Goal: Task Accomplishment & Management: Complete application form

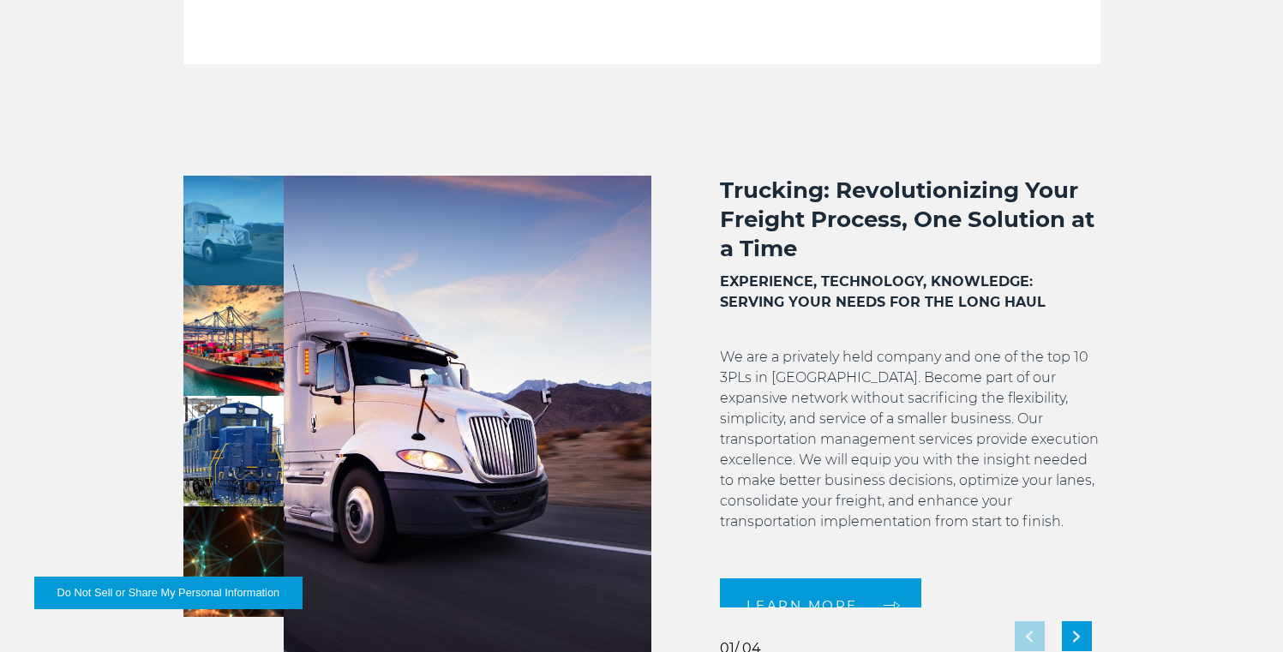
scroll to position [733, 0]
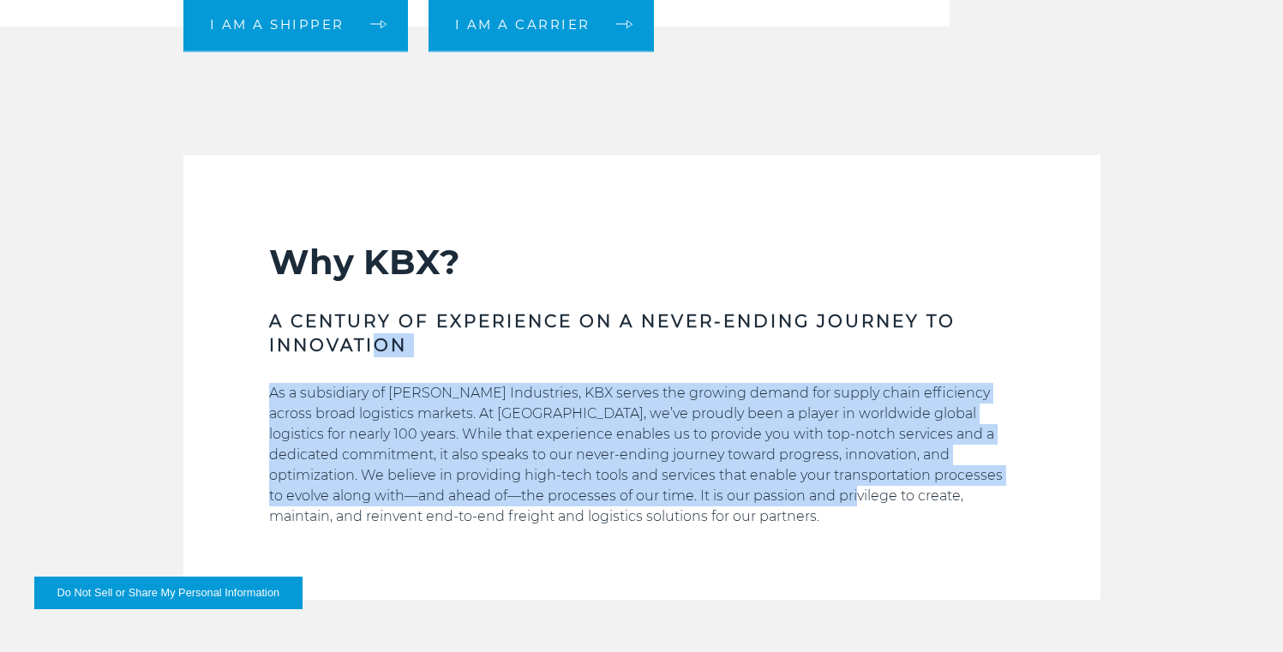
drag, startPoint x: 569, startPoint y: 415, endPoint x: 320, endPoint y: 341, distance: 260.0
click at [360, 344] on div "Why KBX? A CENTURY OF EXPERIENCE ON A NEVER-ENDING JOURNEY TO INNOVATION As a s…" at bounding box center [641, 420] width 745 height 359
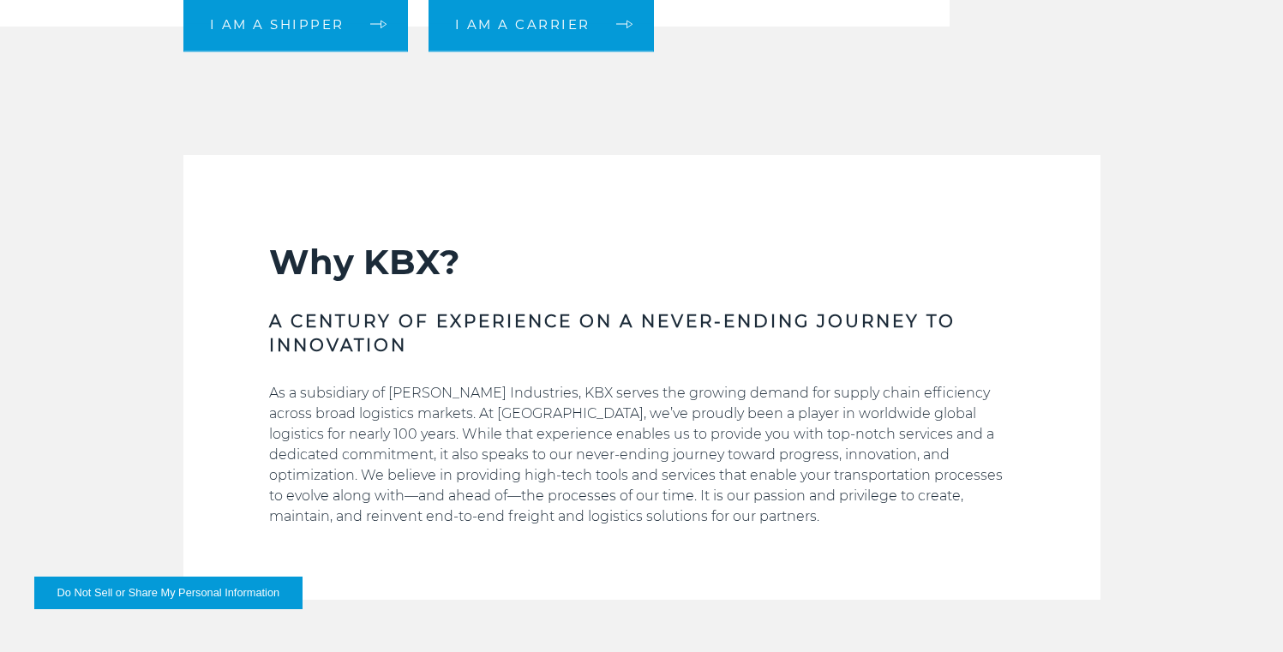
click at [320, 341] on h3 "A CENTURY OF EXPERIENCE ON A NEVER-ENDING JOURNEY TO INNOVATION" at bounding box center [641, 333] width 745 height 48
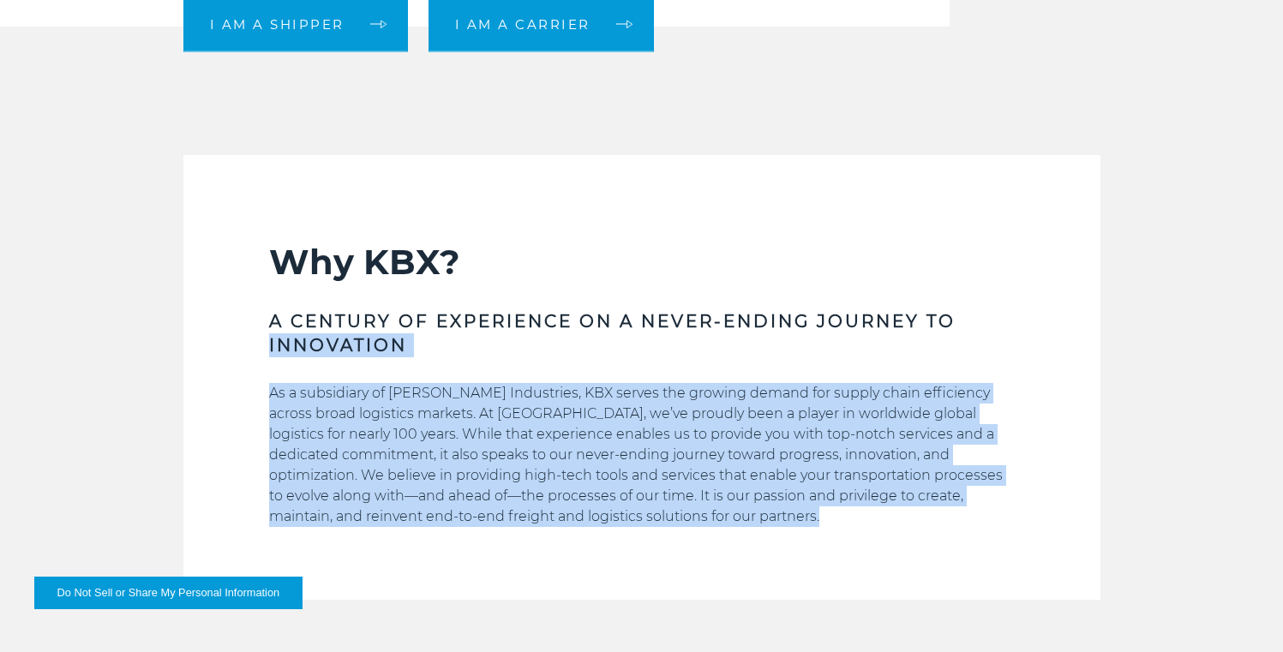
drag, startPoint x: 320, startPoint y: 341, endPoint x: 480, endPoint y: 545, distance: 259.4
click at [480, 545] on div "Why KBX? A CENTURY OF EXPERIENCE ON A NEVER-ENDING JOURNEY TO INNOVATION As a s…" at bounding box center [641, 420] width 745 height 359
click at [493, 503] on p "As a subsidiary of Koch Industries, KBX serves the growing demand for supply ch…" at bounding box center [641, 455] width 745 height 144
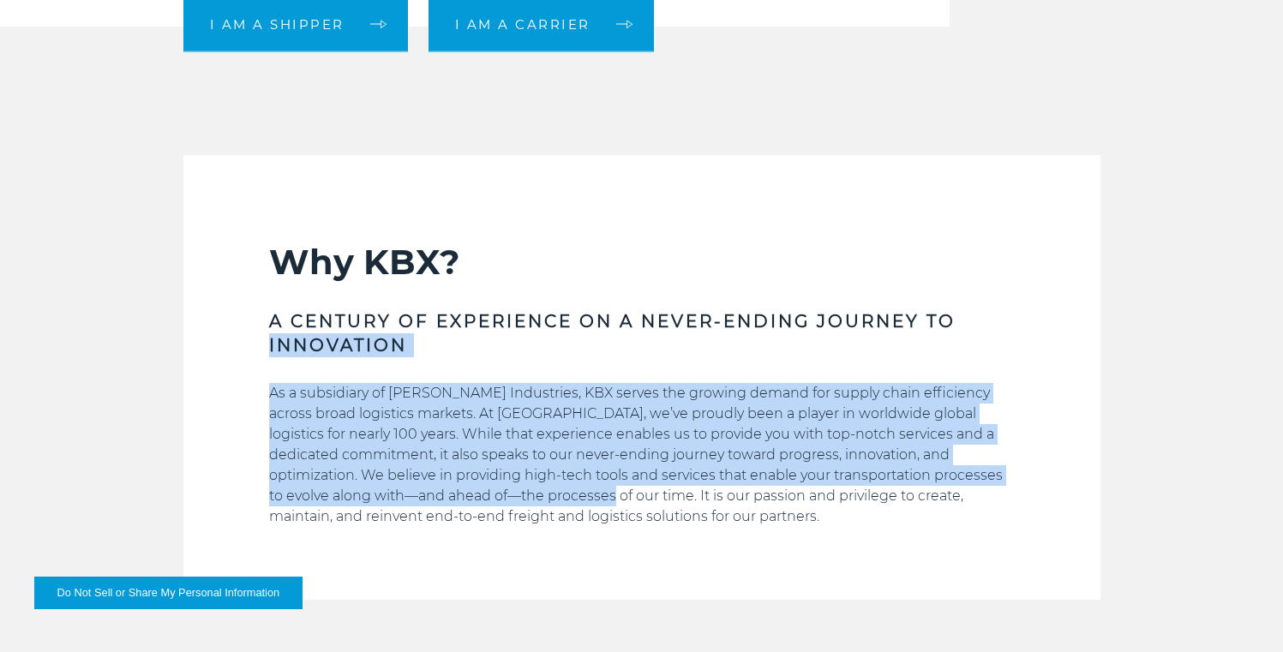
drag, startPoint x: 493, startPoint y: 503, endPoint x: 361, endPoint y: 315, distance: 229.4
click at [362, 319] on div "Why KBX? A CENTURY OF EXPERIENCE ON A NEVER-ENDING JOURNEY TO INNOVATION As a s…" at bounding box center [641, 420] width 745 height 359
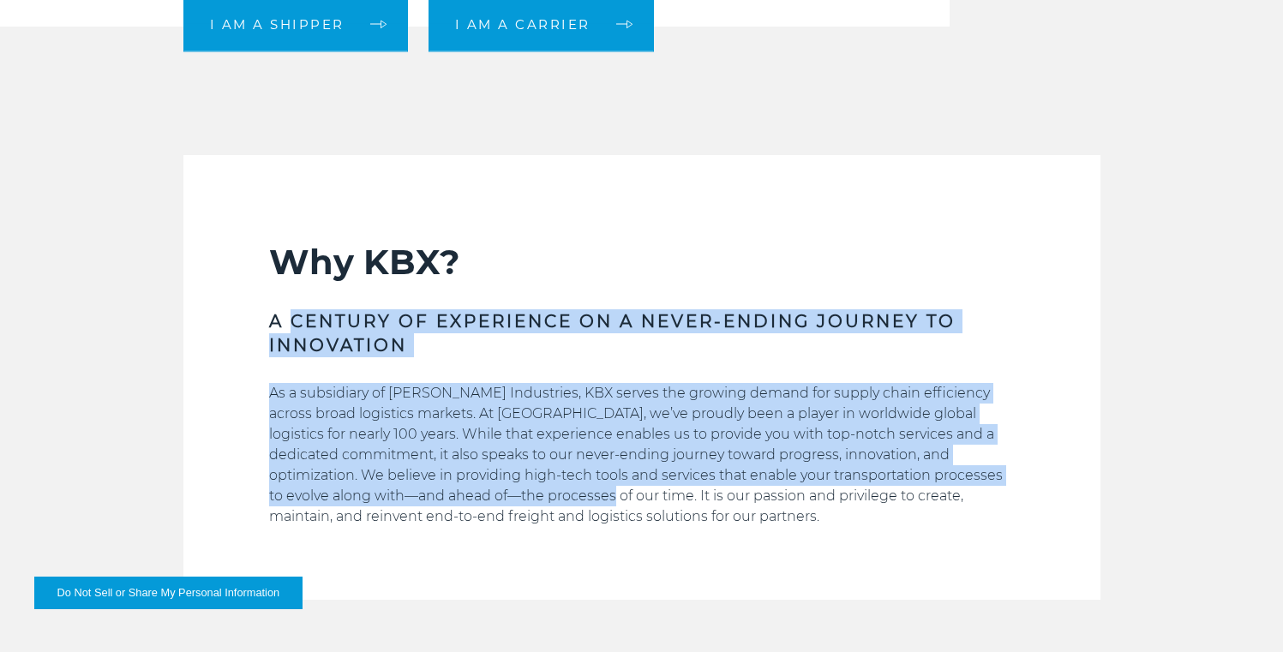
click at [361, 315] on h3 "A CENTURY OF EXPERIENCE ON A NEVER-ENDING JOURNEY TO INNOVATION" at bounding box center [641, 333] width 745 height 48
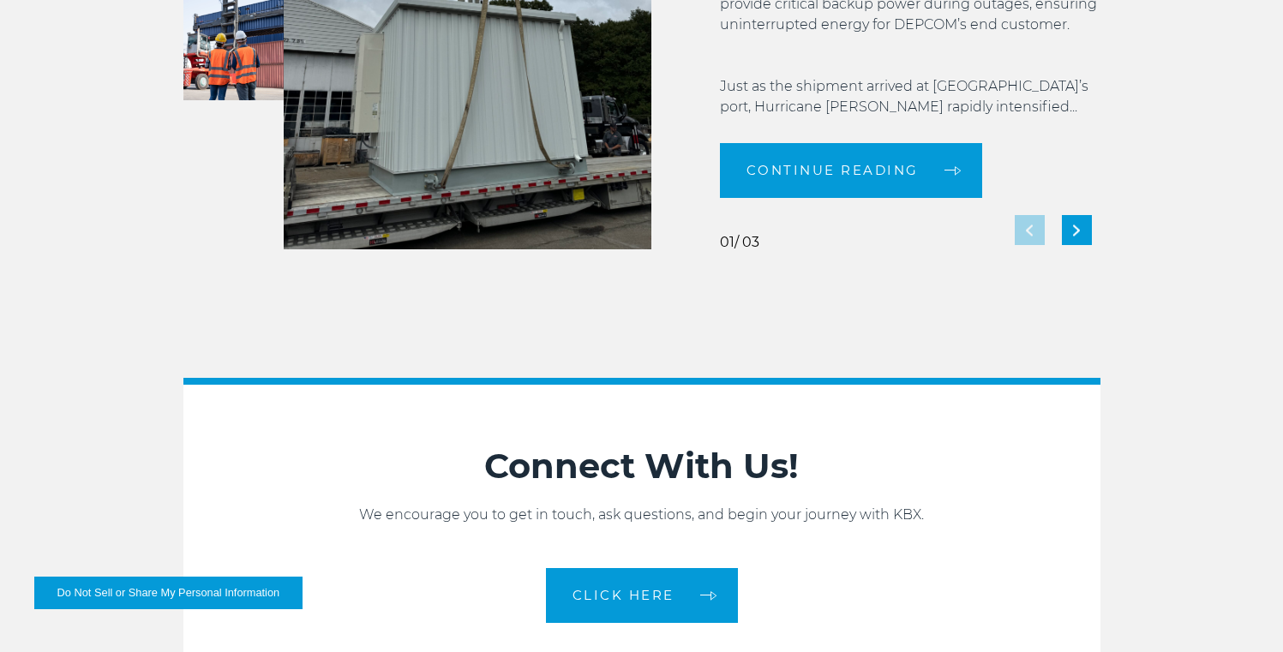
scroll to position [0, 0]
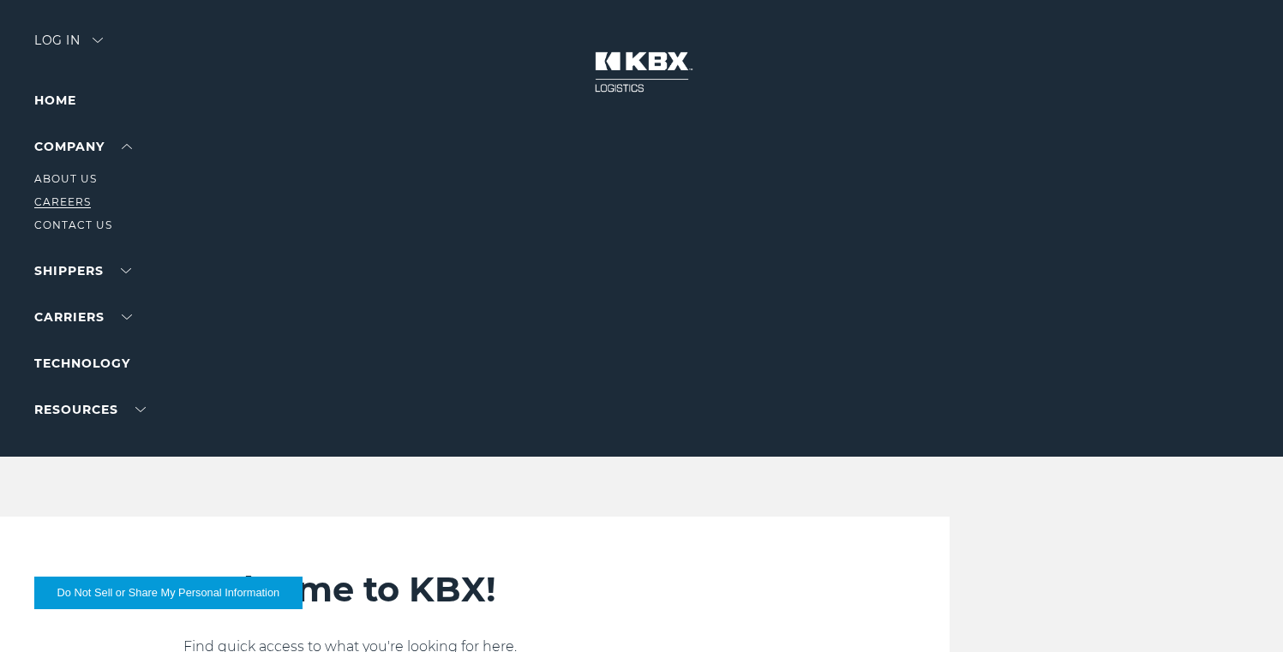
click at [86, 202] on link "Careers" at bounding box center [62, 201] width 57 height 13
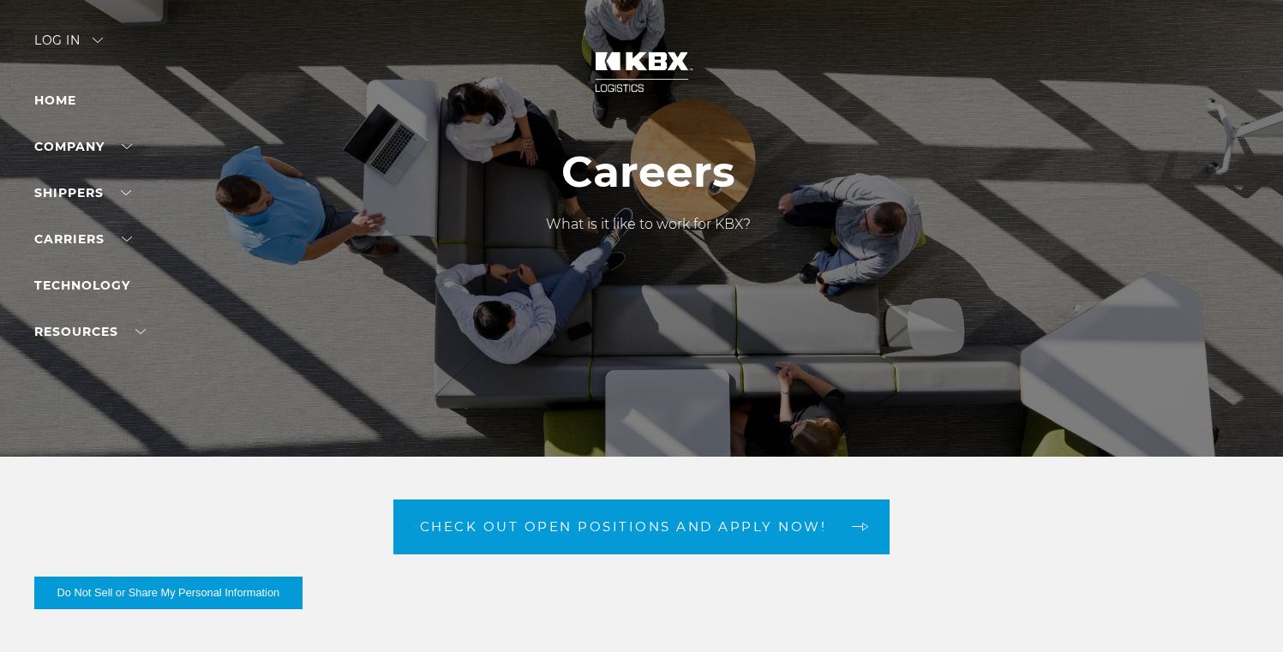
click at [626, 198] on div "What is it like to work for KBX?" at bounding box center [648, 252] width 205 height 111
click at [641, 159] on h1 "Careers" at bounding box center [648, 172] width 205 height 50
drag, startPoint x: 641, startPoint y: 159, endPoint x: 703, endPoint y: 297, distance: 151.1
click at [686, 285] on div "Careers What is it like to work for KBX?" at bounding box center [648, 227] width 231 height 161
drag, startPoint x: 704, startPoint y: 298, endPoint x: 747, endPoint y: 284, distance: 45.0
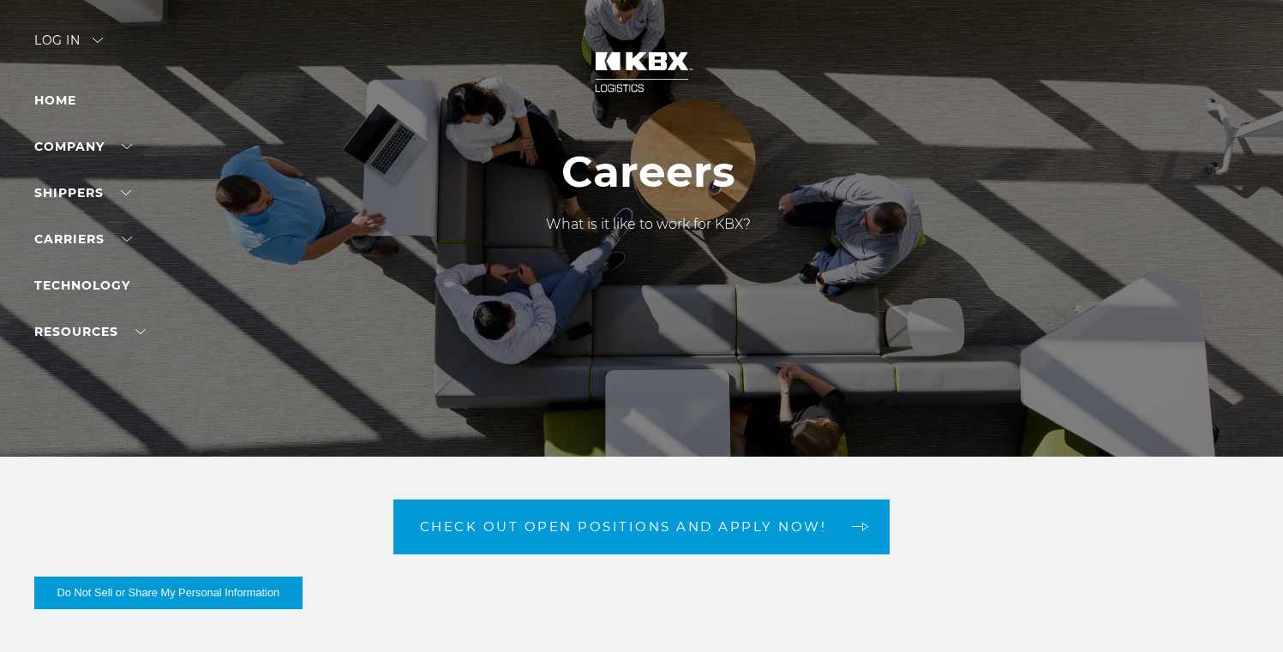
click at [710, 297] on div "What is it like to work for KBX?" at bounding box center [648, 261] width 205 height 94
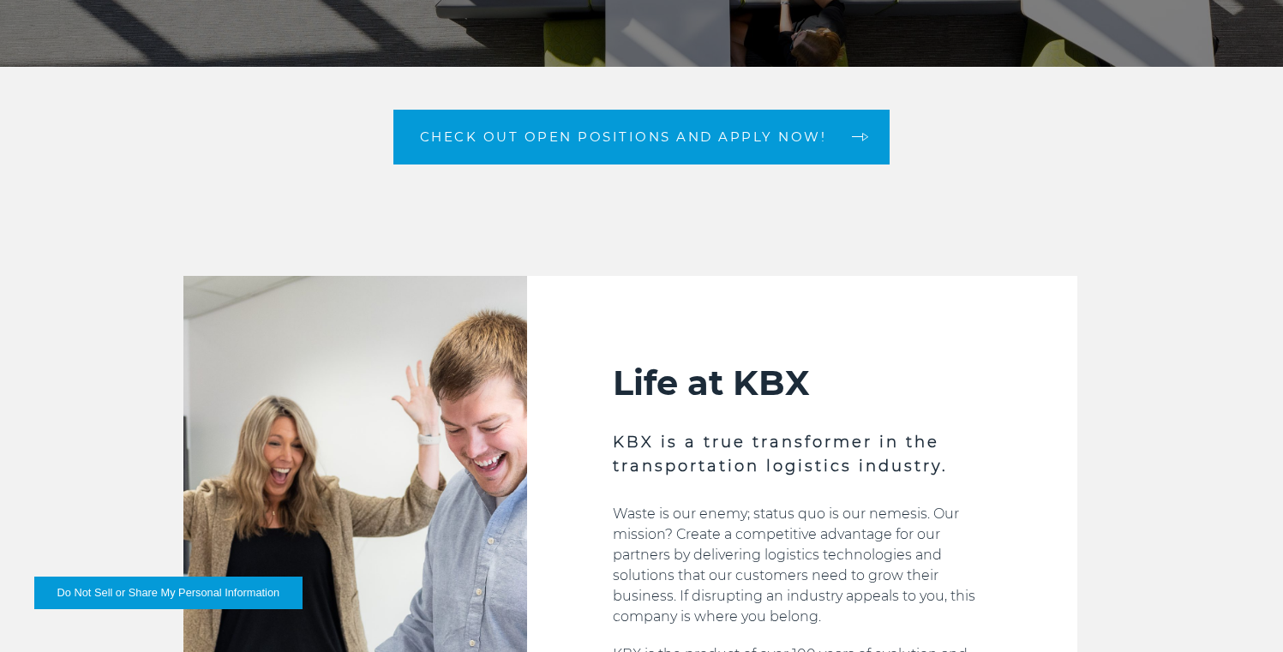
scroll to position [171, 0]
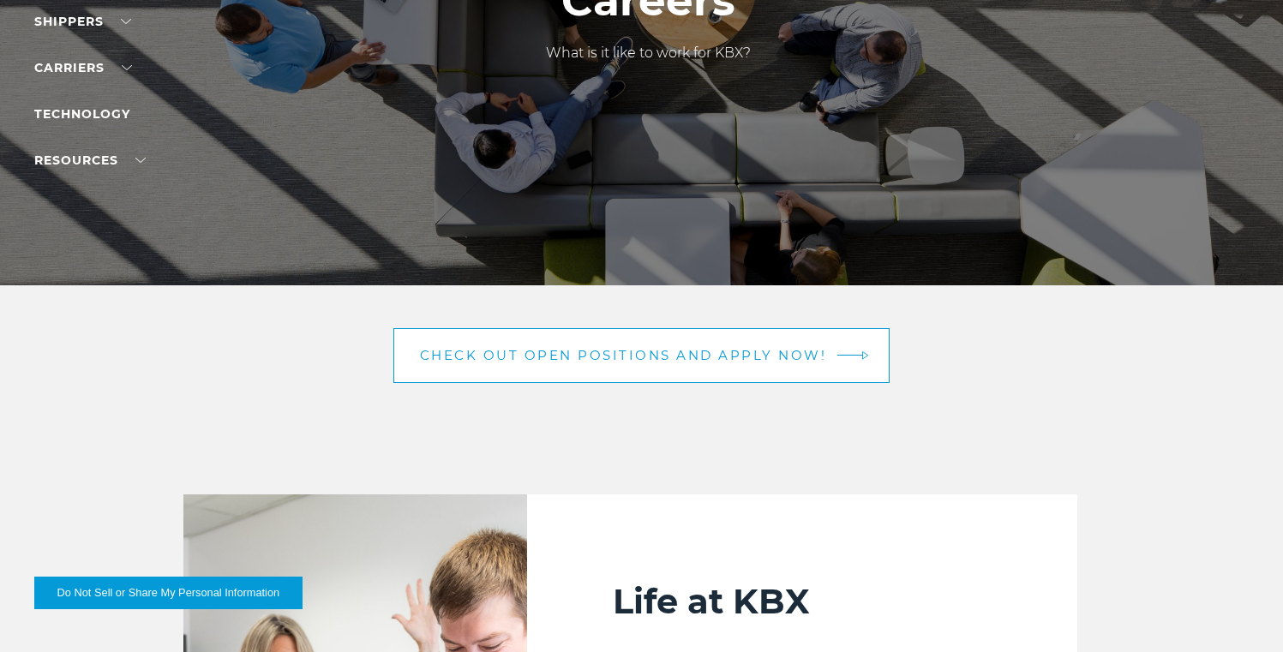
click at [705, 353] on span "Check out open positions and apply now!" at bounding box center [623, 355] width 407 height 13
